Goal: Information Seeking & Learning: Learn about a topic

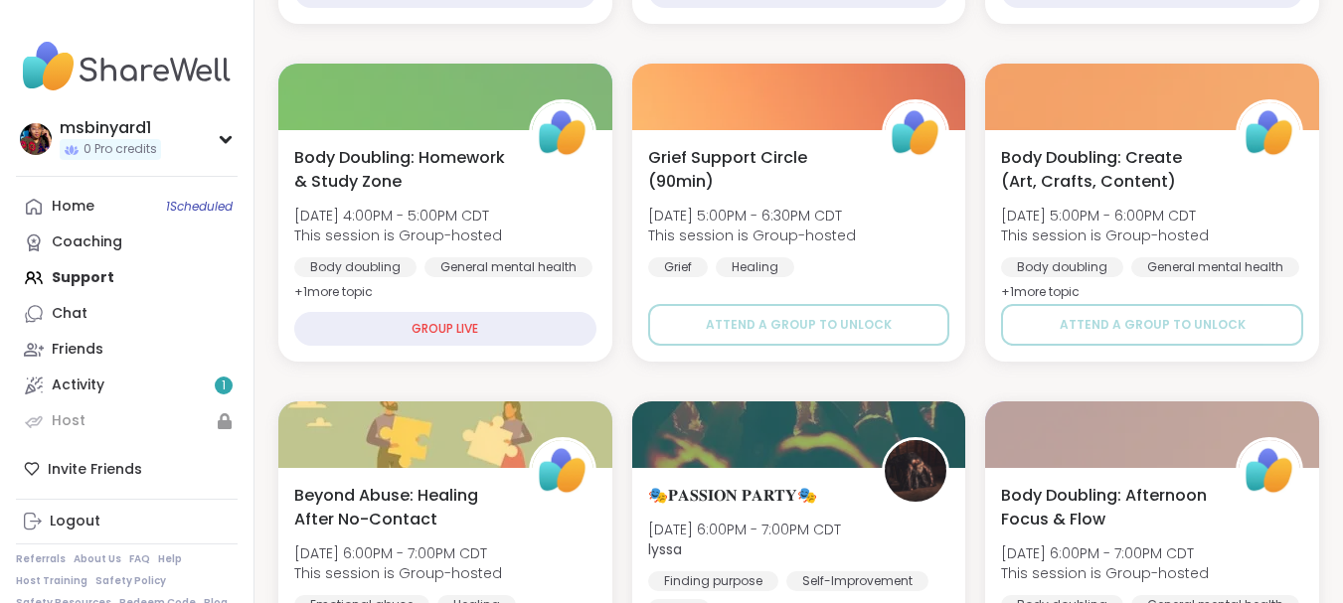
scroll to position [14072, 0]
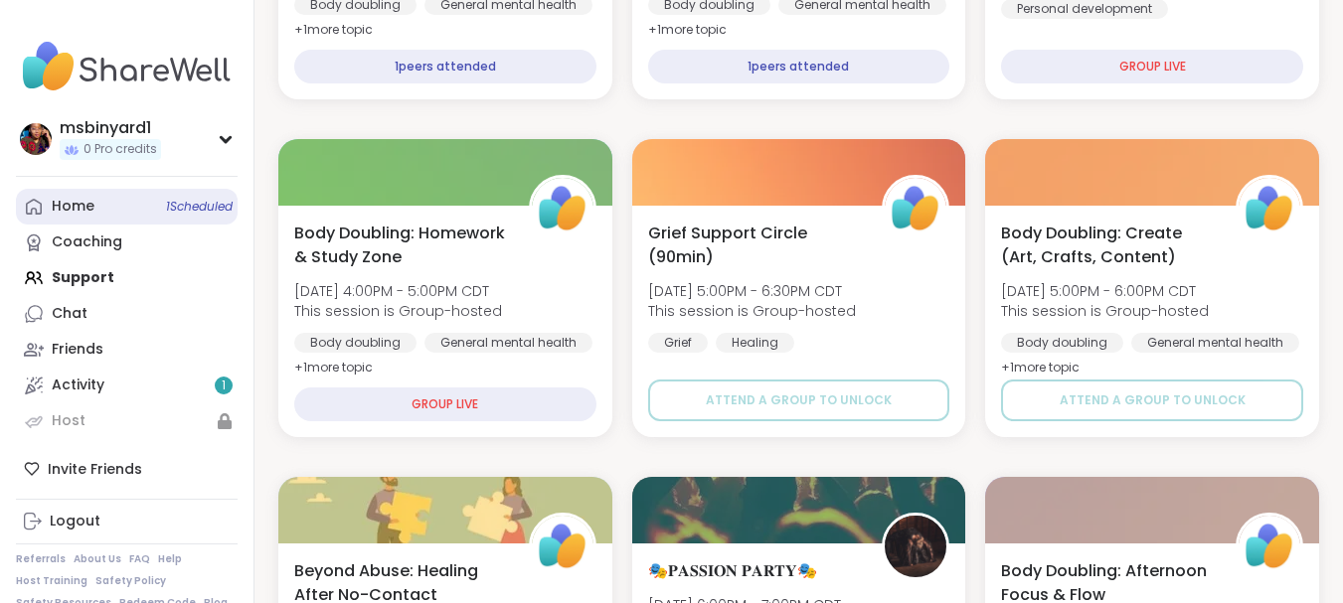
click at [71, 202] on div "Home 1 Scheduled" at bounding box center [73, 207] width 43 height 20
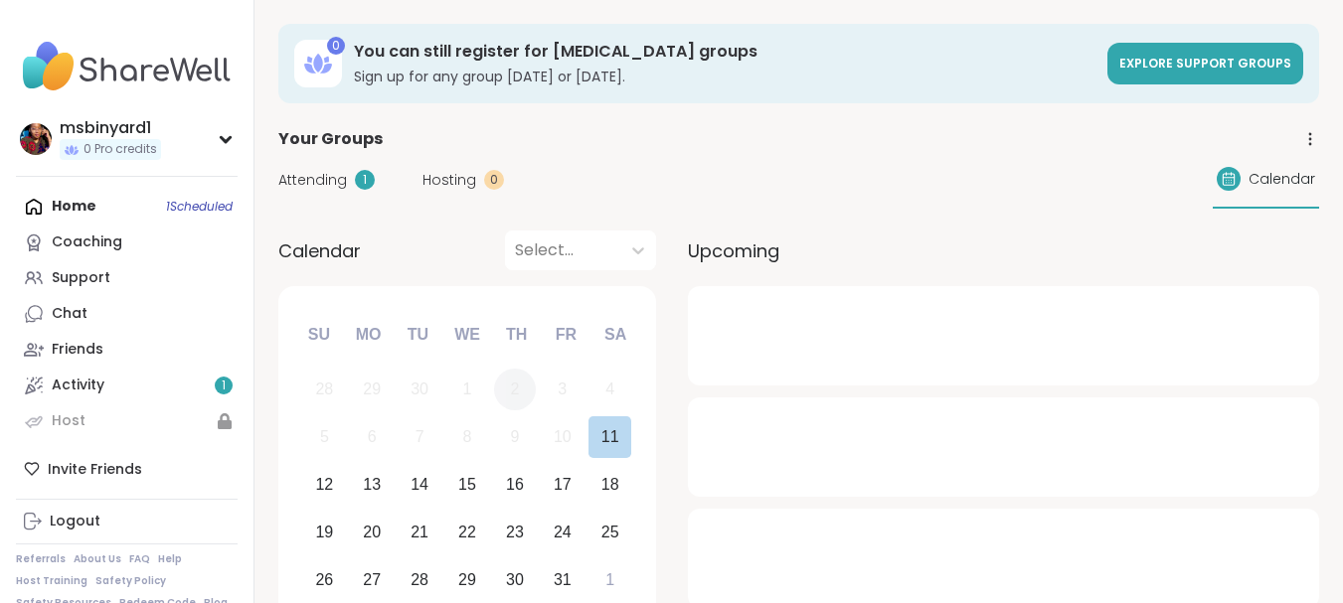
click at [531, 400] on div "2" at bounding box center [515, 390] width 43 height 43
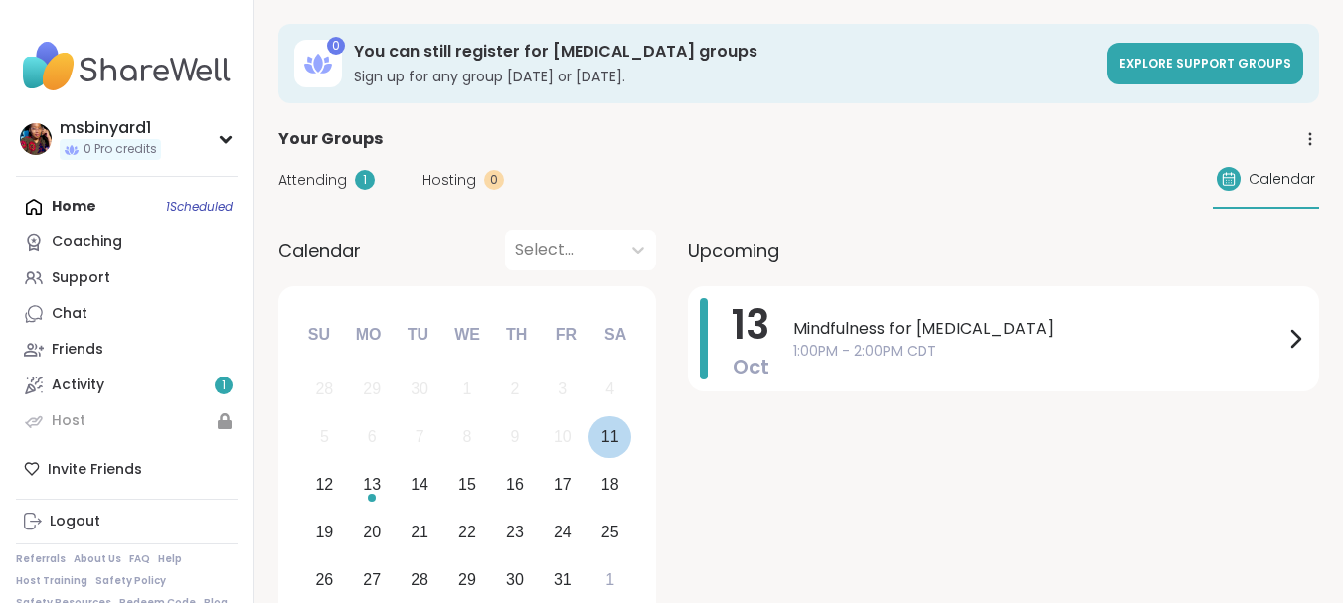
click at [606, 435] on div "11" at bounding box center [610, 436] width 18 height 27
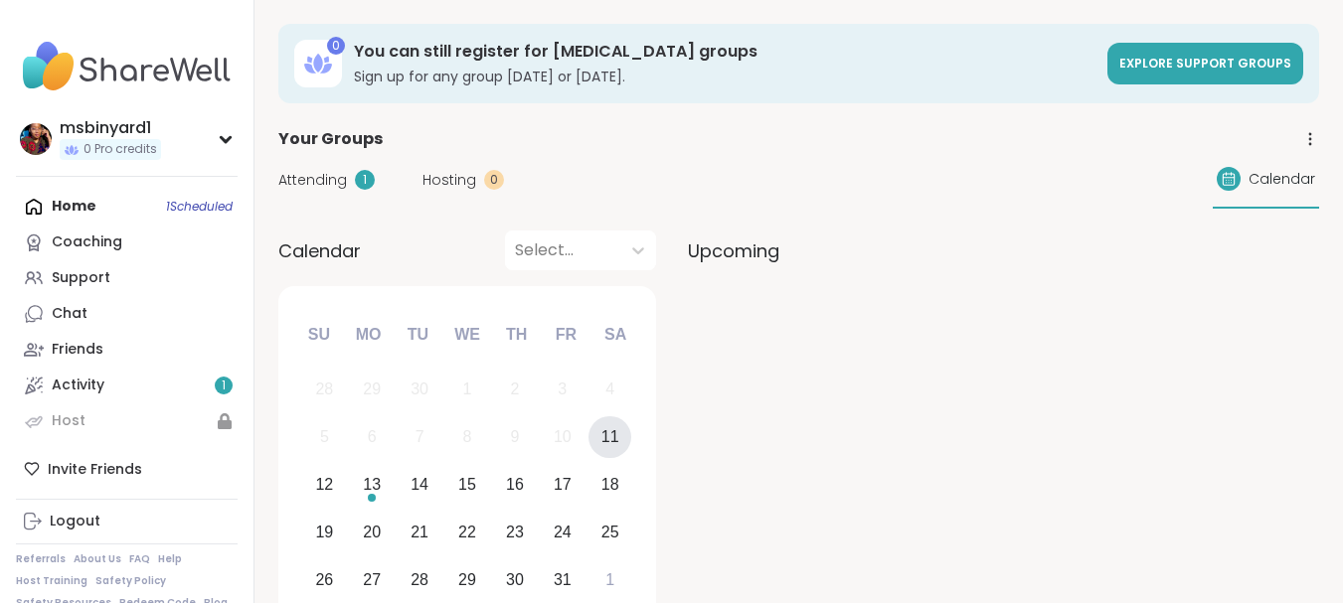
click at [606, 435] on div "11" at bounding box center [610, 436] width 18 height 27
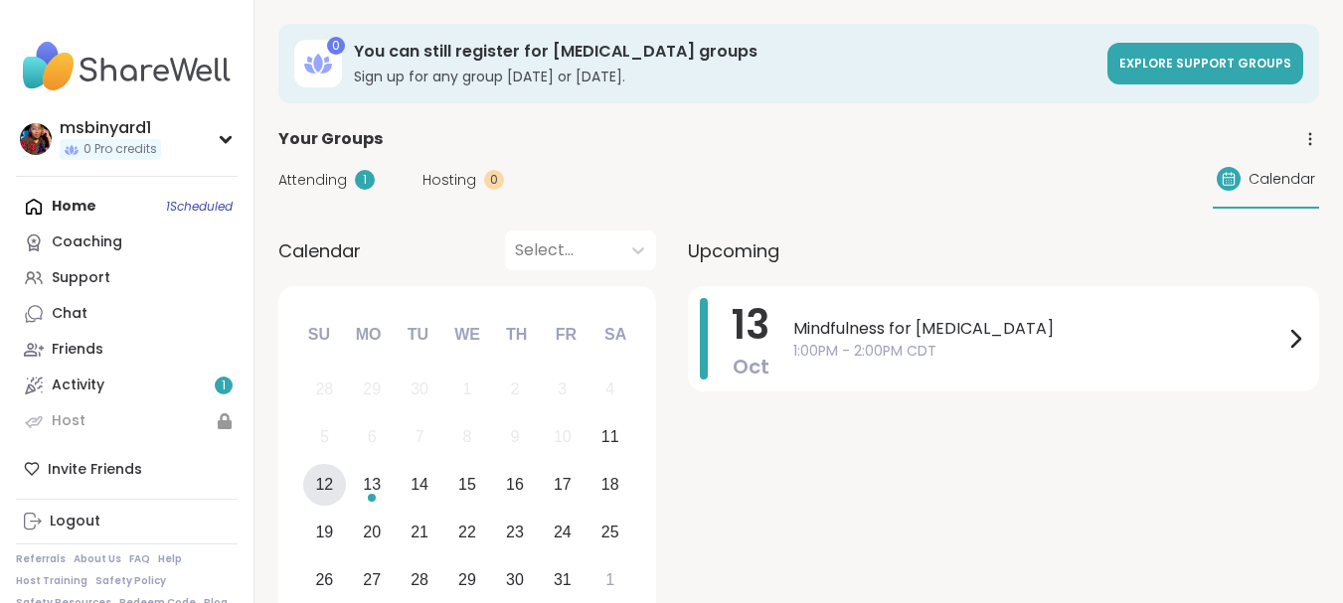
click at [328, 498] on div "12" at bounding box center [324, 484] width 18 height 27
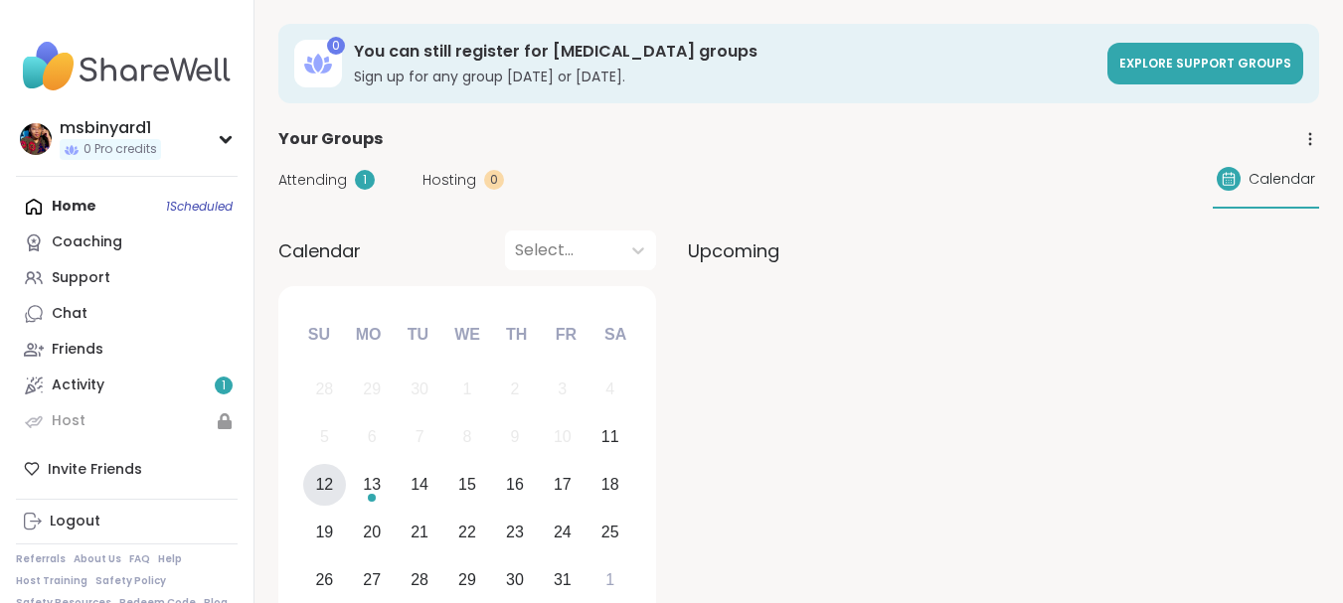
click at [327, 489] on div "12" at bounding box center [324, 484] width 18 height 27
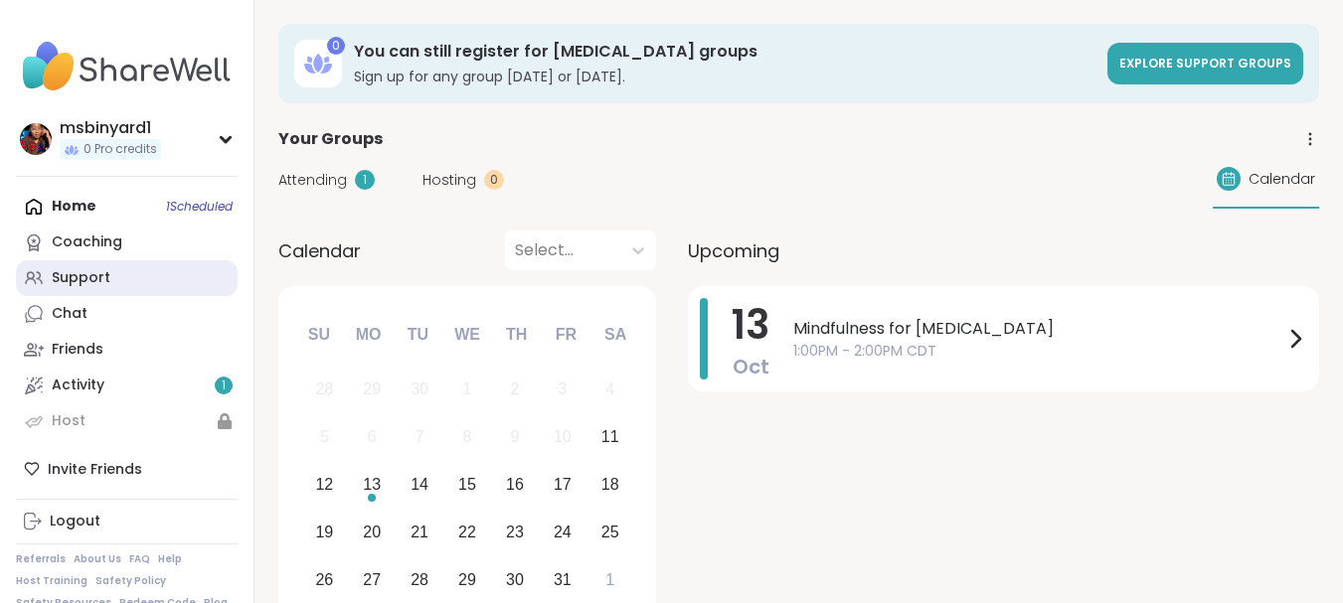
click at [121, 266] on link "Support" at bounding box center [127, 278] width 222 height 36
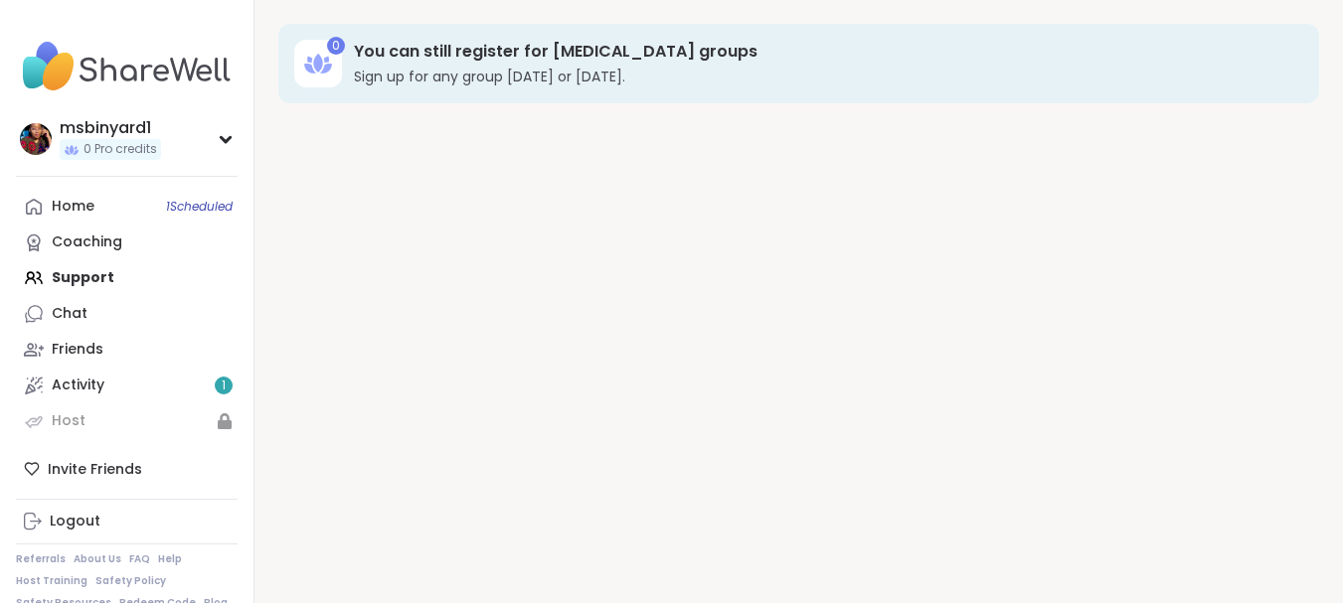
click at [121, 266] on div "Home 1 Scheduled Coaching Support Chat Friends Activity 1 Host" at bounding box center [127, 314] width 222 height 250
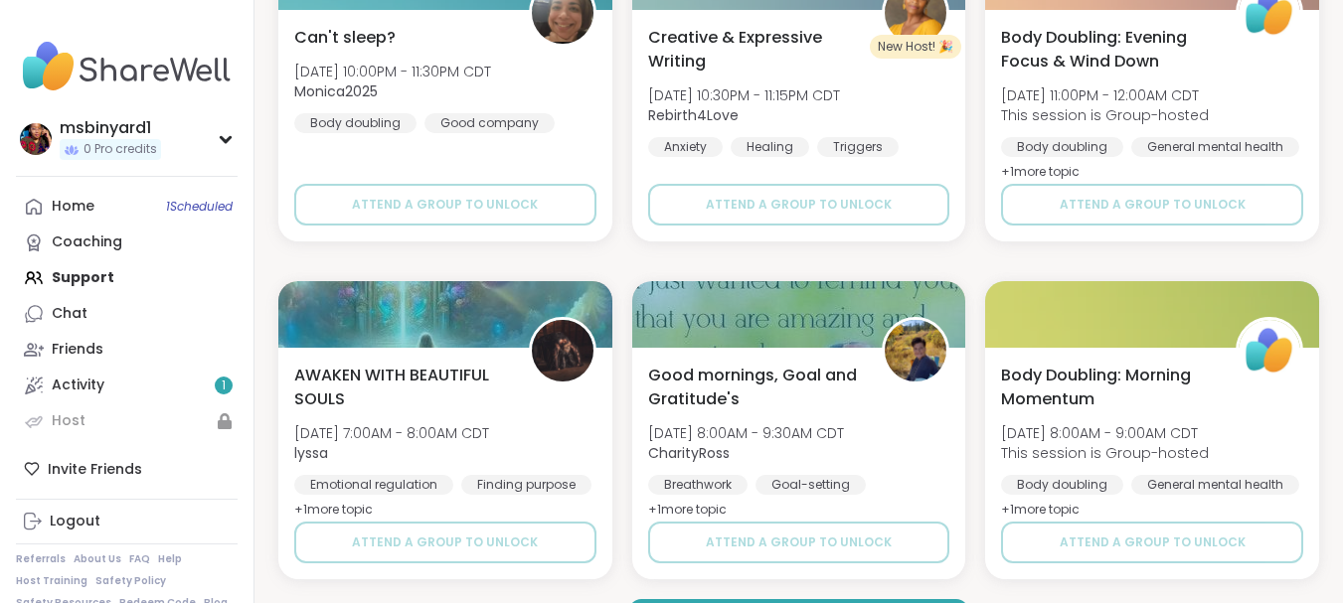
scroll to position [3852, 0]
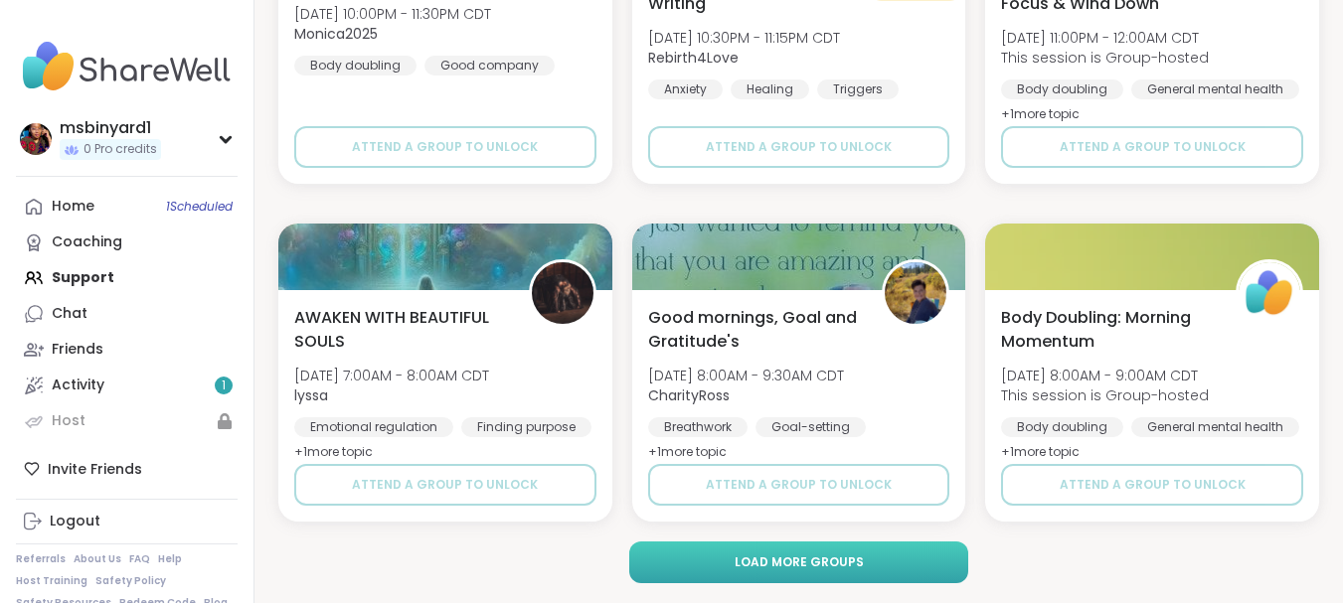
click at [745, 579] on button "Load more groups" at bounding box center [798, 563] width 339 height 42
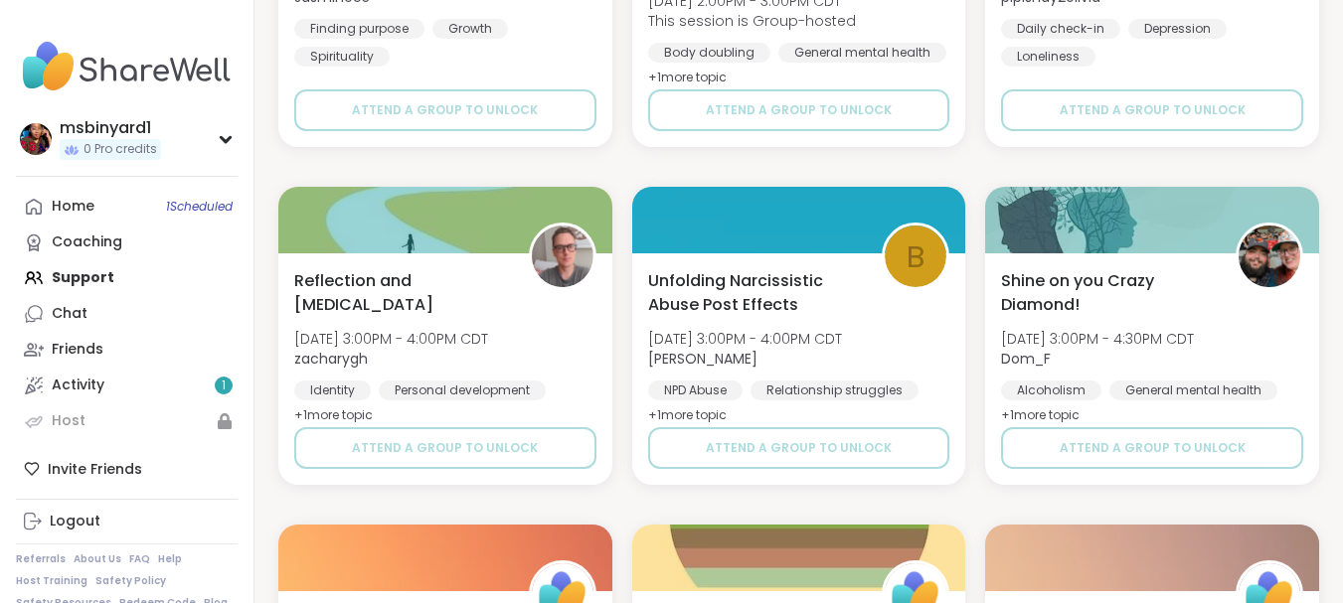
scroll to position [6760, 0]
